Goal: Check status: Check status

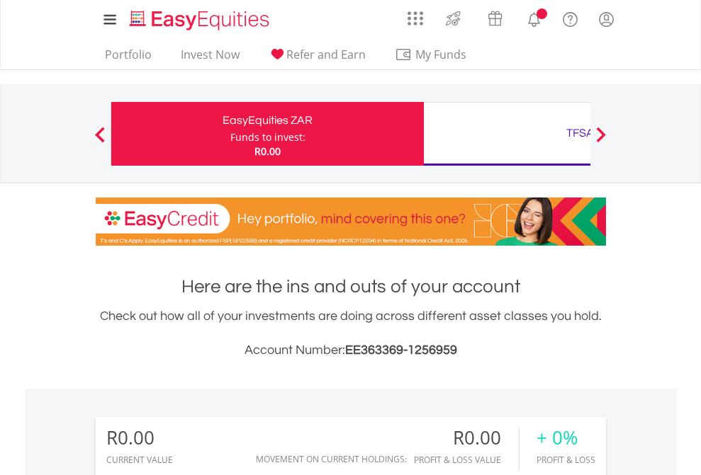
scroll to position [136, 222]
click at [230, 134] on div "Funds to invest:" at bounding box center [267, 137] width 75 height 14
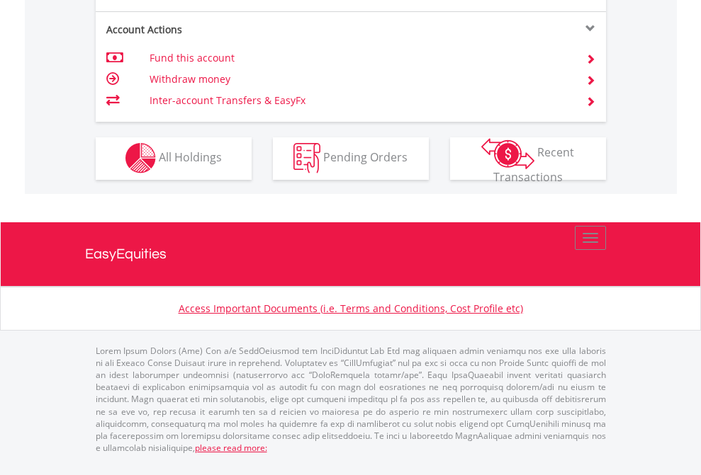
scroll to position [1208, 0]
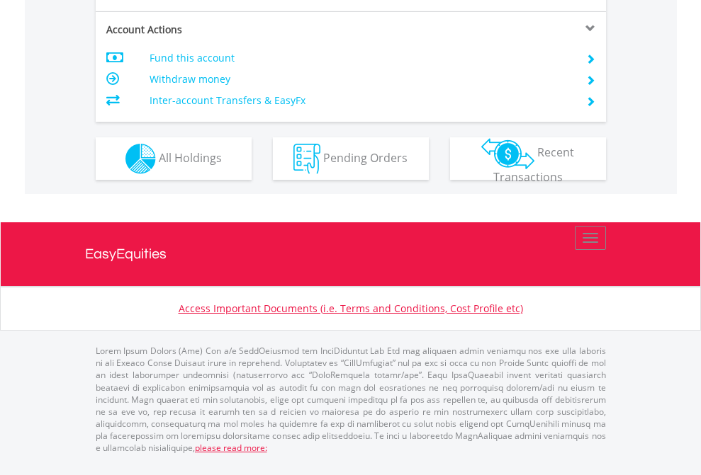
scroll to position [1358, 0]
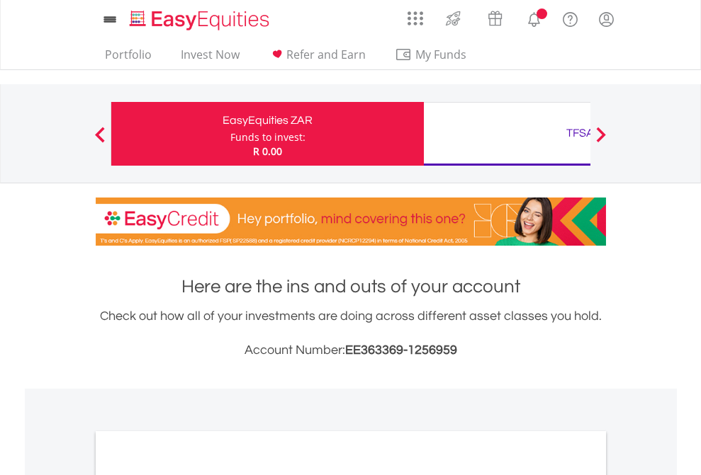
scroll to position [852, 0]
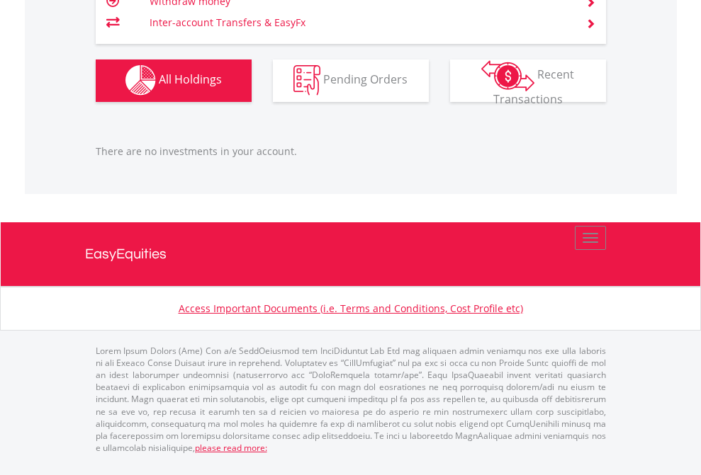
scroll to position [136, 222]
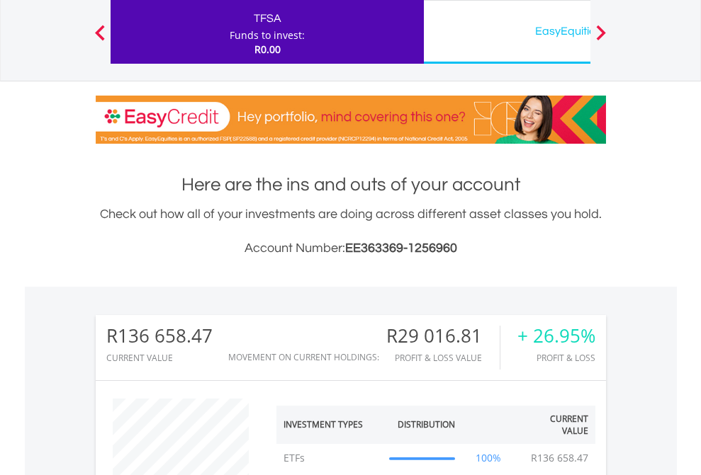
scroll to position [136, 222]
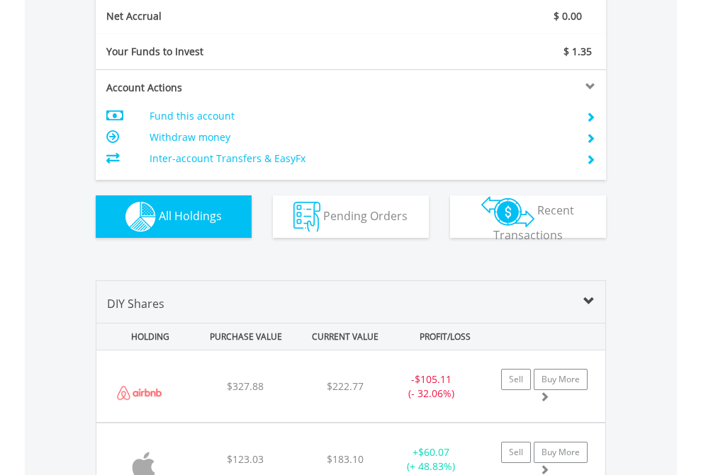
scroll to position [1604, 0]
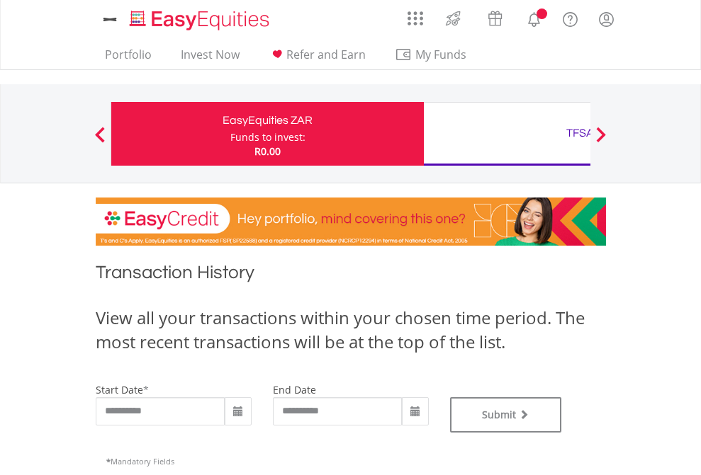
type input "**********"
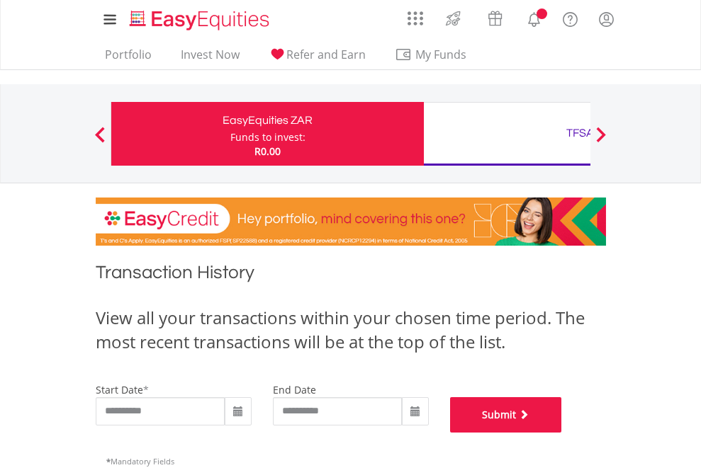
click at [562, 433] on button "Submit" at bounding box center [506, 415] width 112 height 35
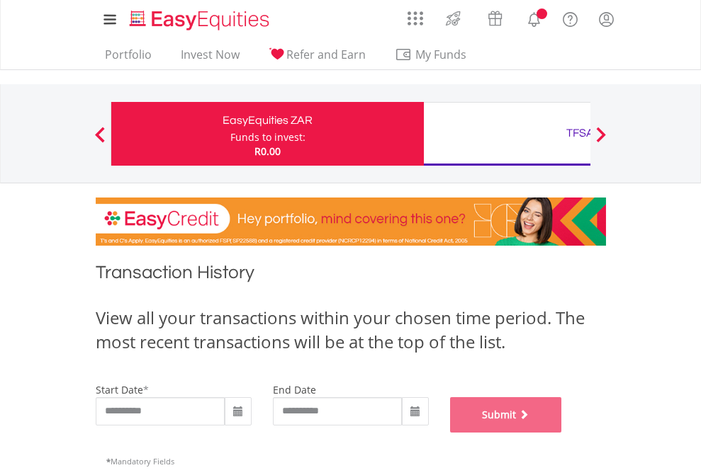
scroll to position [575, 0]
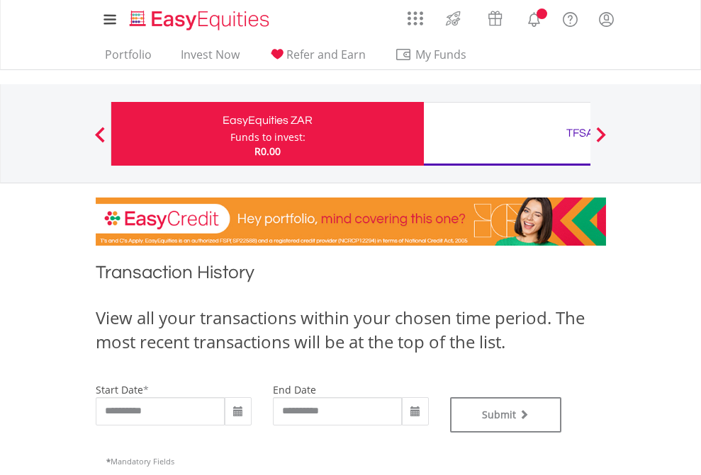
click at [507, 134] on div "TFSA" at bounding box center [579, 133] width 295 height 20
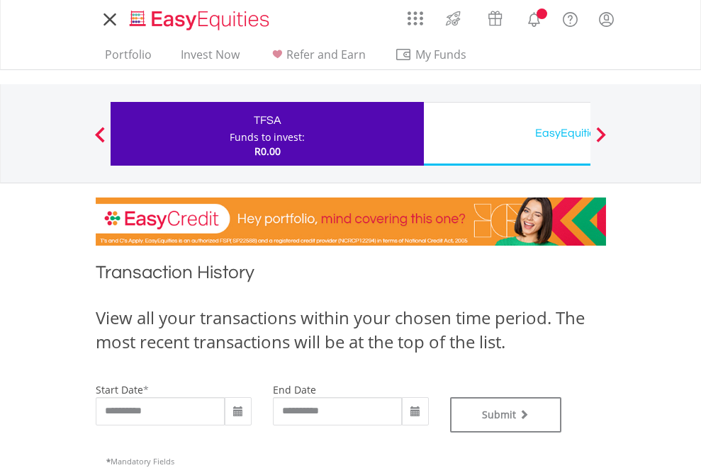
type input "**********"
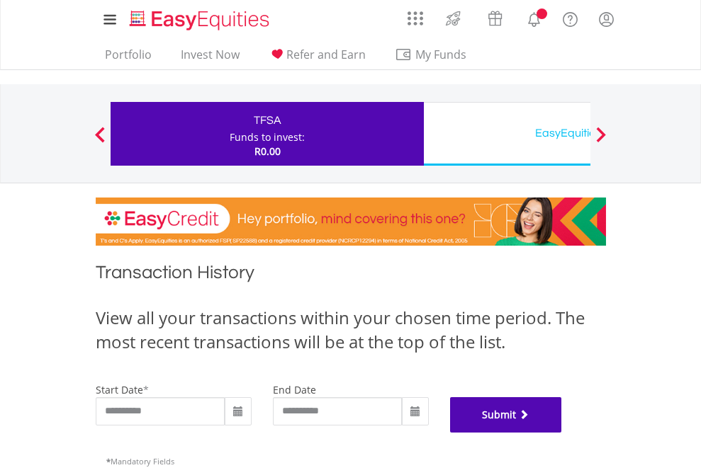
click at [562, 433] on button "Submit" at bounding box center [506, 415] width 112 height 35
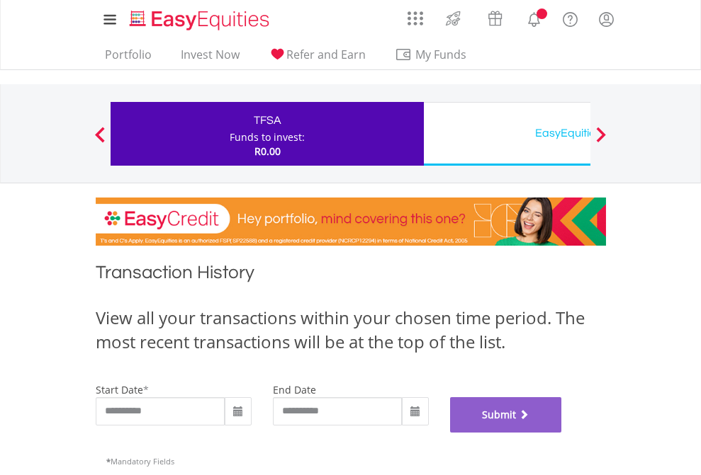
scroll to position [575, 0]
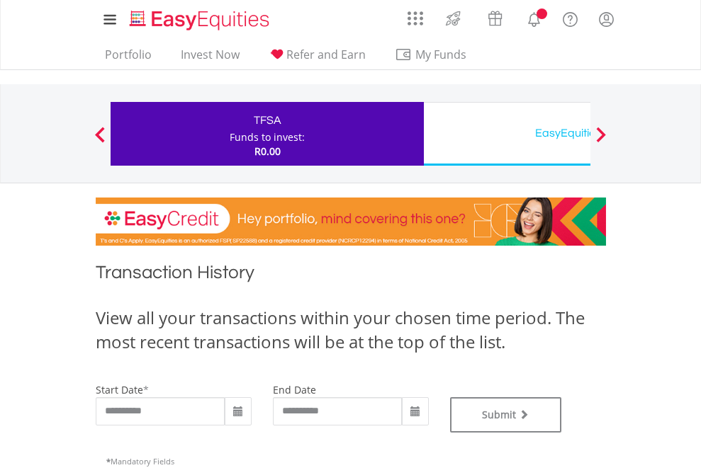
click at [507, 134] on div "EasyEquities USD" at bounding box center [579, 133] width 295 height 20
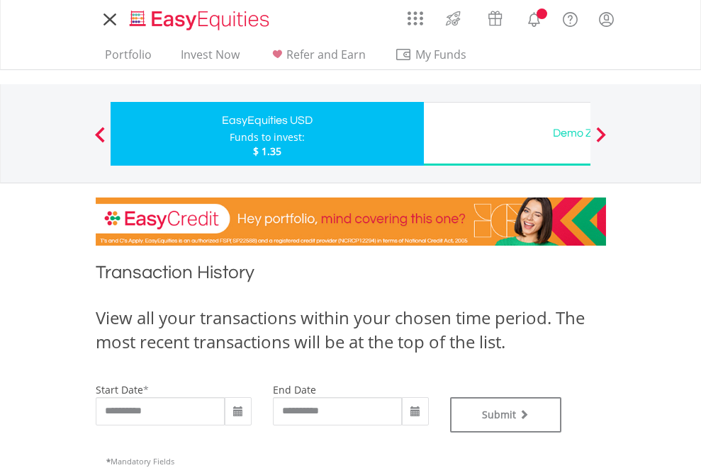
type input "**********"
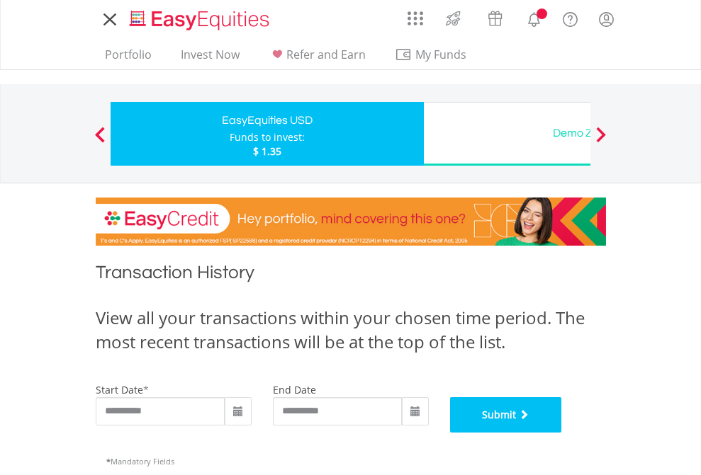
click at [562, 433] on button "Submit" at bounding box center [506, 415] width 112 height 35
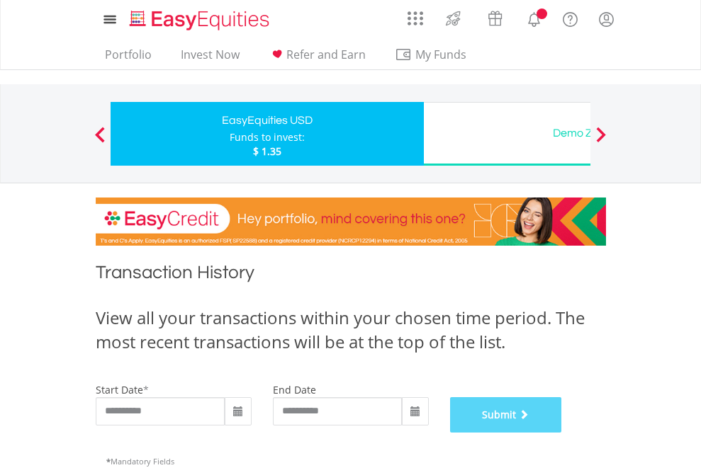
scroll to position [575, 0]
